Goal: Information Seeking & Learning: Learn about a topic

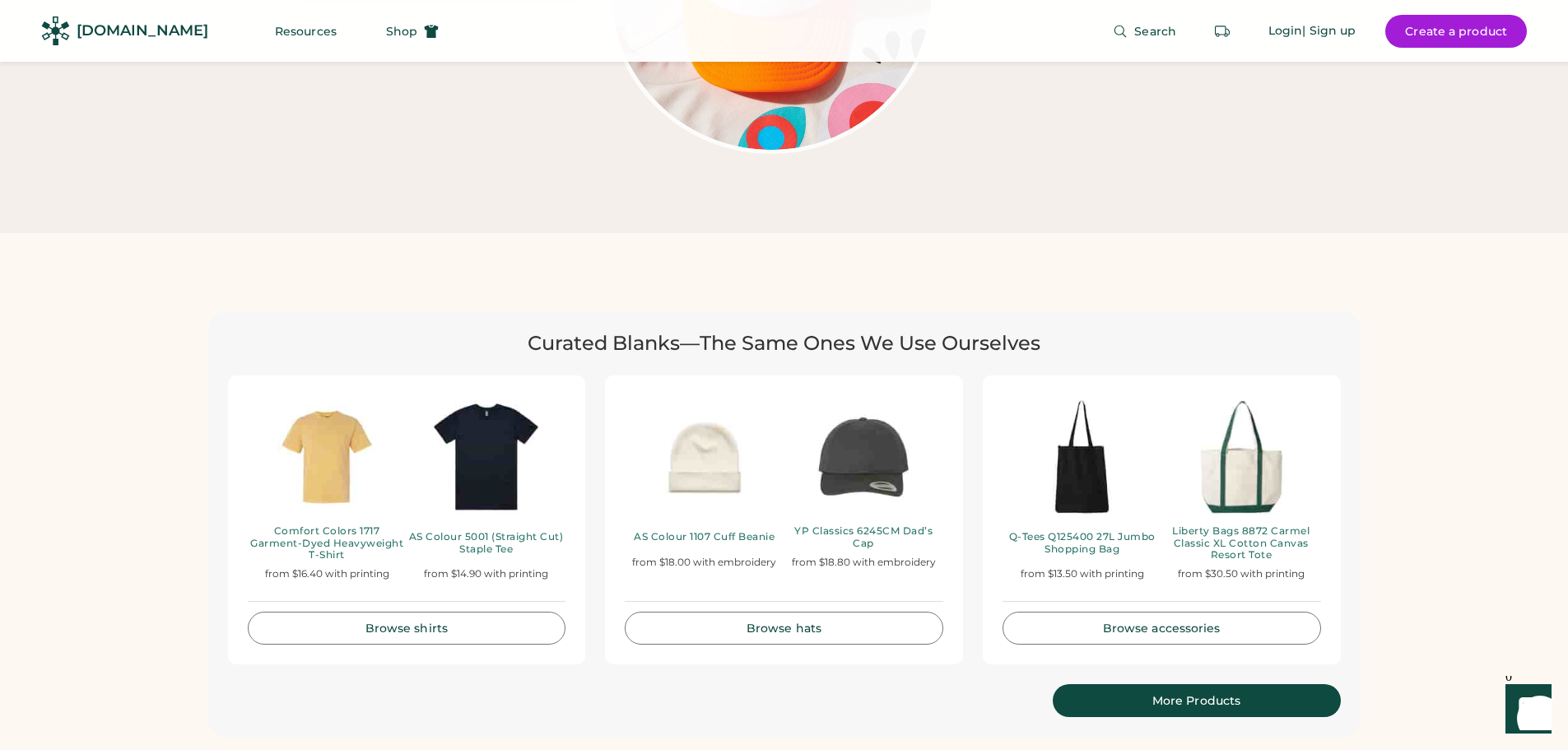
scroll to position [3458, 0]
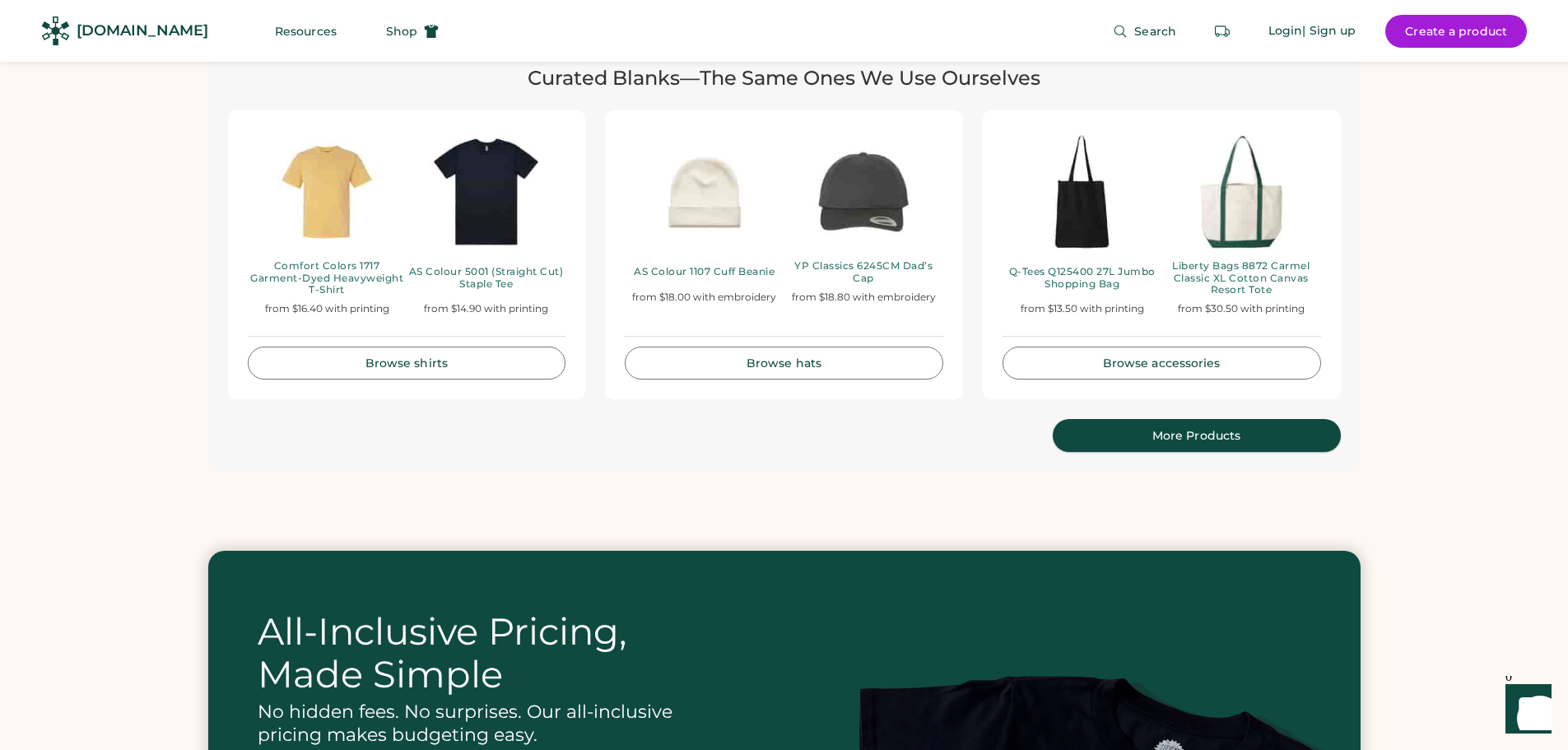
click at [1185, 430] on div "More Products" at bounding box center [1196, 436] width 248 height 11
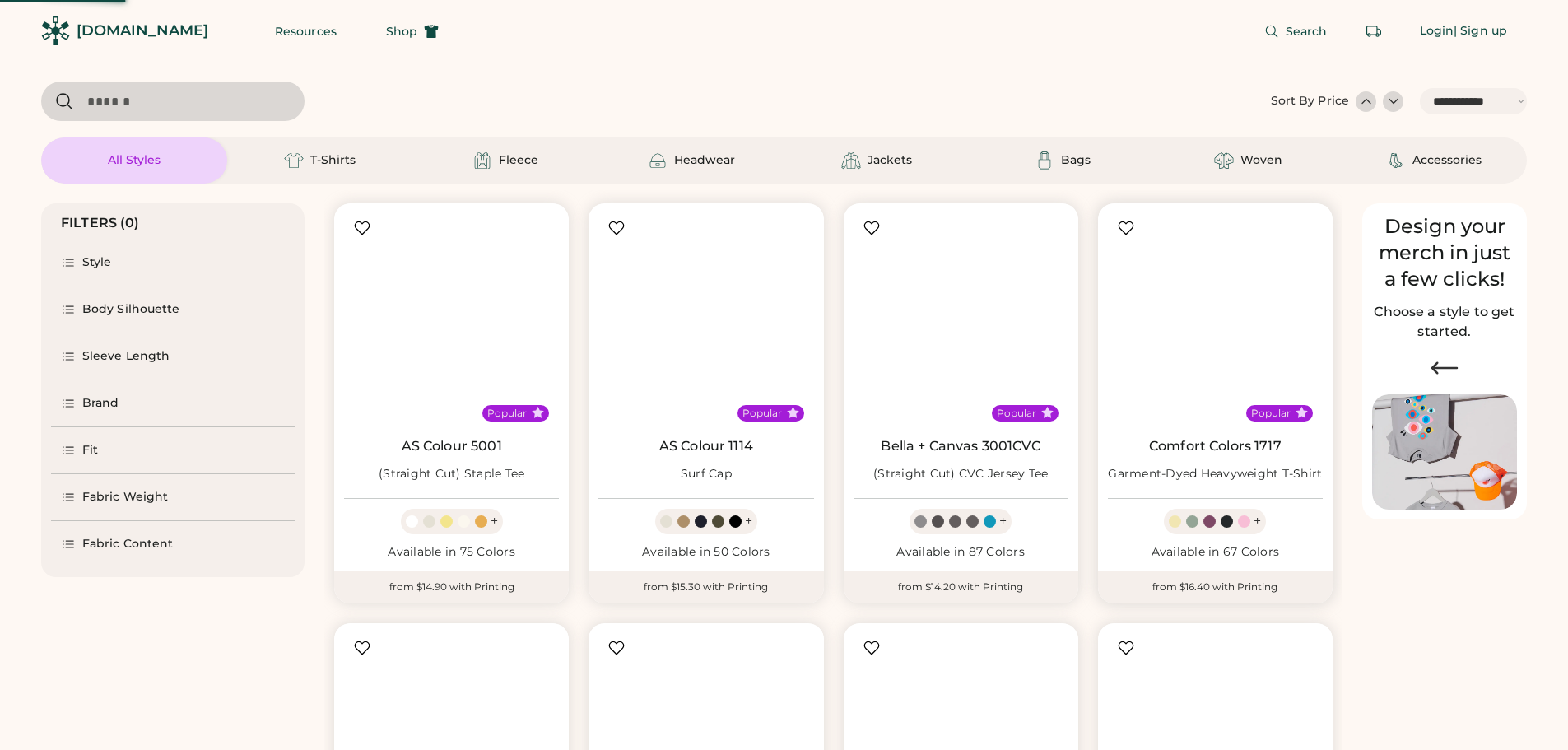
select select "*****"
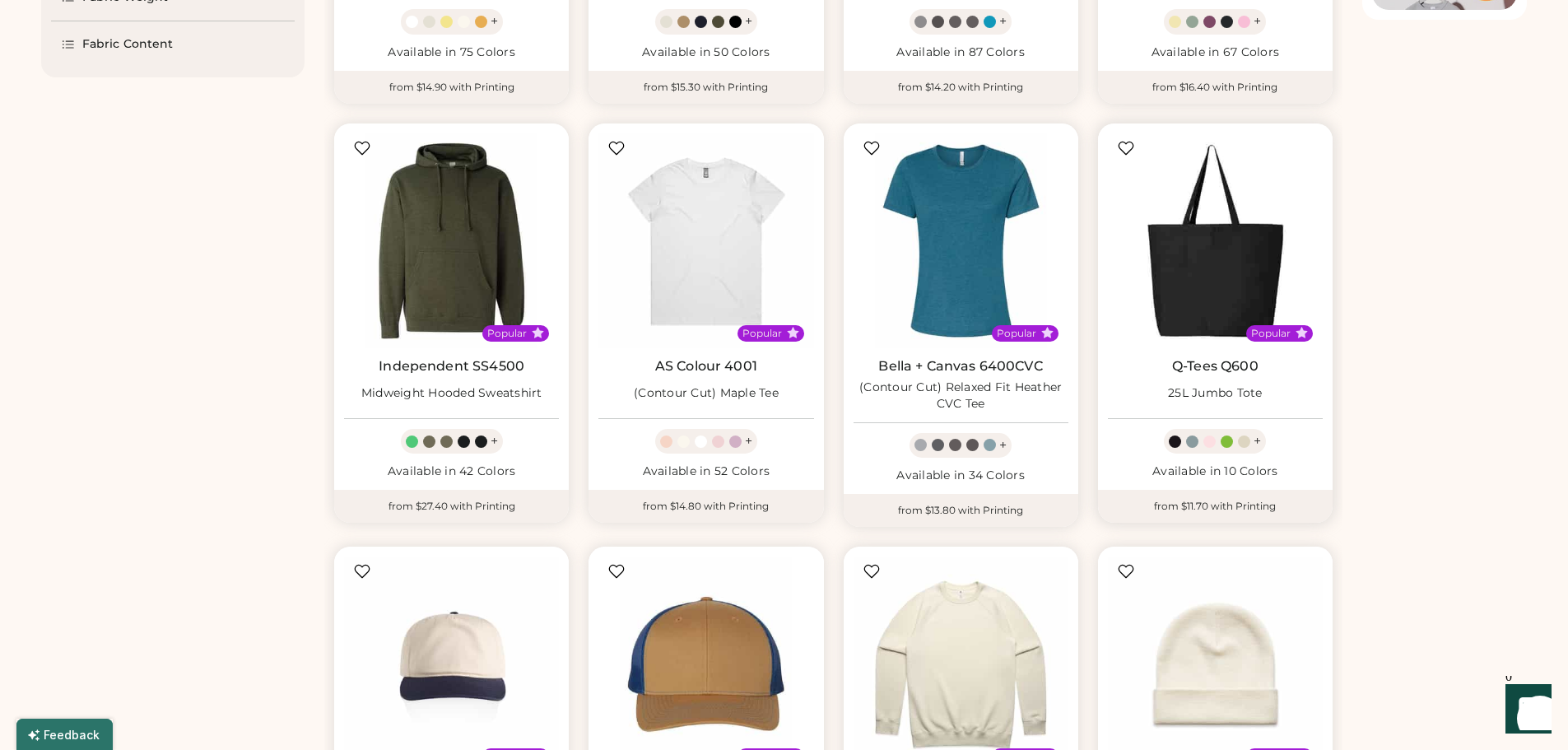
scroll to position [823, 0]
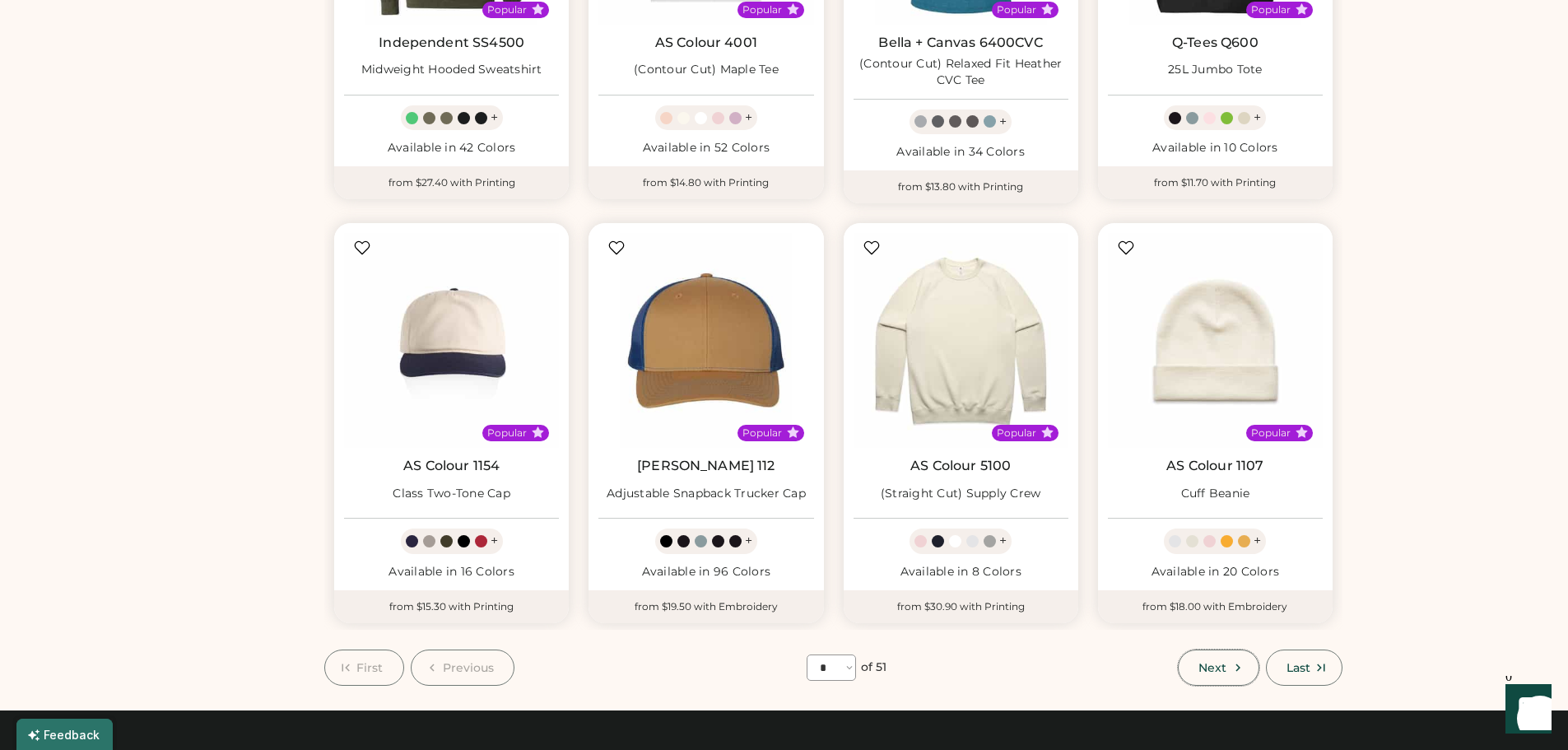
click at [1225, 664] on span "Next" at bounding box center [1212, 667] width 28 height 11
select select "*"
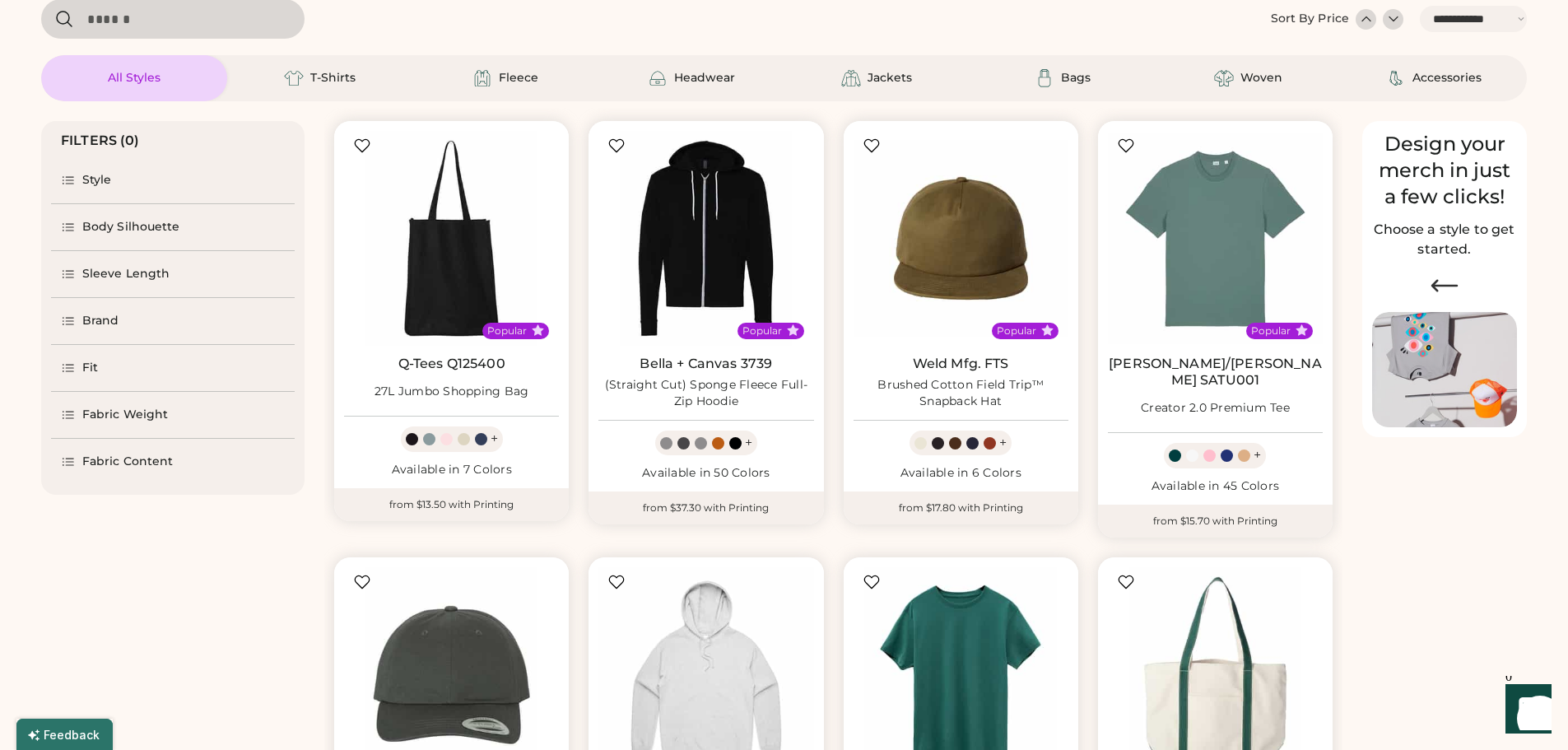
scroll to position [71, 0]
